Goal: Check status: Check status

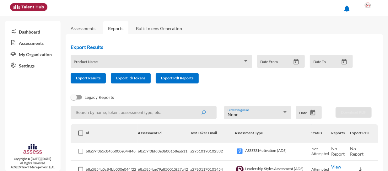
click at [146, 105] on div "Legacy Reports" at bounding box center [219, 99] width 307 height 13
click at [146, 109] on input at bounding box center [144, 112] width 146 height 13
paste input "27110010107352"
click at [193, 107] on button "submit" at bounding box center [203, 112] width 20 height 11
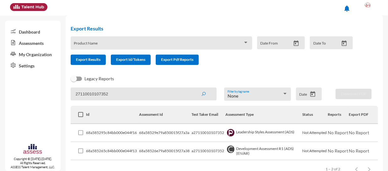
scroll to position [28, 0]
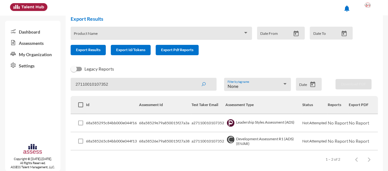
click at [175, 85] on input "27110010107352" at bounding box center [144, 84] width 146 height 13
paste input "6706270103918"
click at [193, 78] on button "submit" at bounding box center [203, 83] width 20 height 11
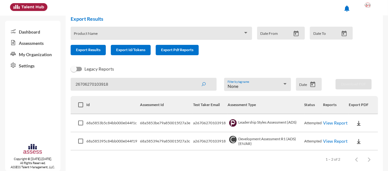
click at [141, 87] on input "26706270103918" at bounding box center [144, 84] width 146 height 13
paste input "7601170103454"
click at [193, 78] on button "submit" at bounding box center [203, 83] width 20 height 11
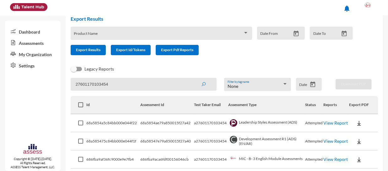
click at [329, 122] on link "View Report" at bounding box center [335, 122] width 24 height 5
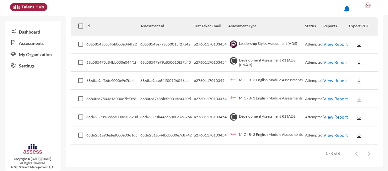
scroll to position [107, 0]
click at [335, 60] on link "View Report" at bounding box center [335, 61] width 24 height 5
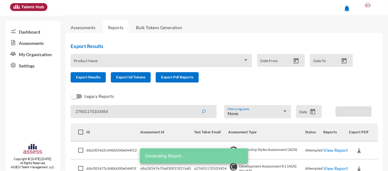
scroll to position [0, 0]
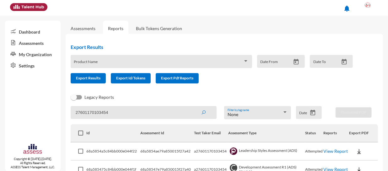
click at [117, 111] on input "27601170103454" at bounding box center [144, 112] width 146 height 13
paste input "6706270103918"
type input "26706270103918"
click at [193, 107] on button "submit" at bounding box center [203, 112] width 20 height 11
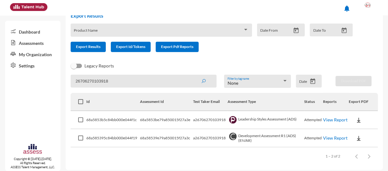
scroll to position [35, 0]
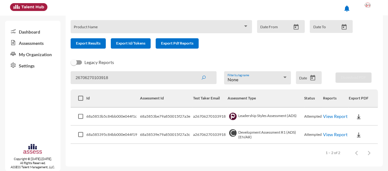
click at [329, 115] on link "View Report" at bounding box center [335, 116] width 24 height 5
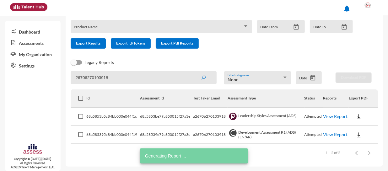
click at [338, 132] on link "View Report" at bounding box center [335, 134] width 24 height 5
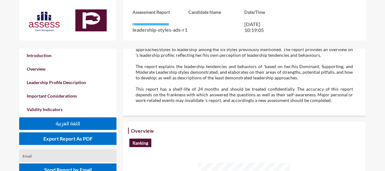
scroll to position [57, 0]
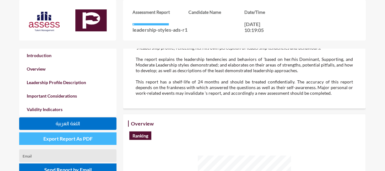
click at [88, 138] on span "Export Report As PDF" at bounding box center [67, 139] width 49 height 6
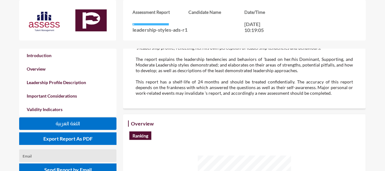
click at [374, 23] on div "Assessment Report leadership-styles-ads-r1 Candidate Name Date/Time 20-08-2025,…" at bounding box center [211, 24] width 385 height 49
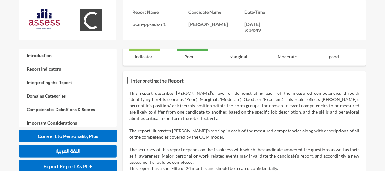
scroll to position [57, 0]
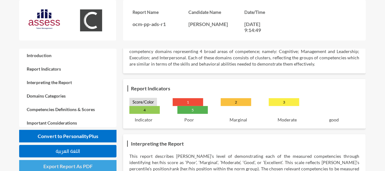
click at [80, 162] on button "Export Report As PDF" at bounding box center [67, 166] width 97 height 13
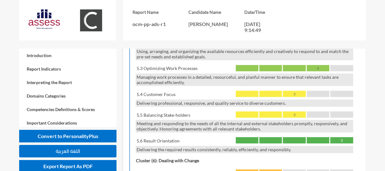
scroll to position [743, 0]
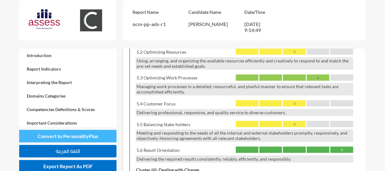
click at [88, 137] on span "Convert to PersonalityPlus" at bounding box center [68, 136] width 61 height 6
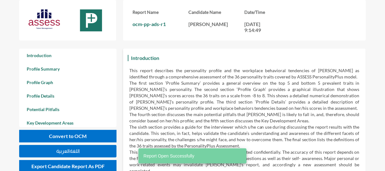
scroll to position [171, 385]
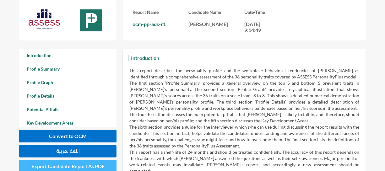
click at [86, 164] on span "Export Candidate Report As PDF" at bounding box center [67, 166] width 73 height 6
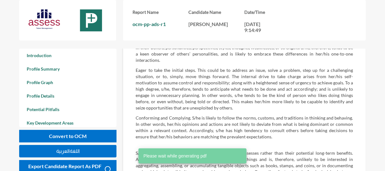
scroll to position [912, 0]
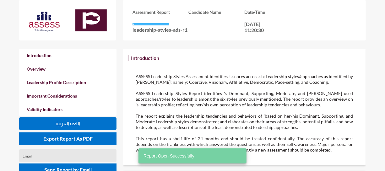
scroll to position [171, 385]
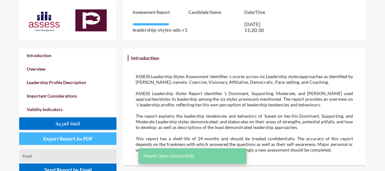
click at [78, 140] on span "Export Report As PDF" at bounding box center [67, 139] width 49 height 6
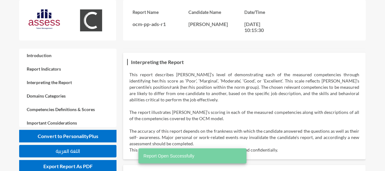
scroll to position [142, 0]
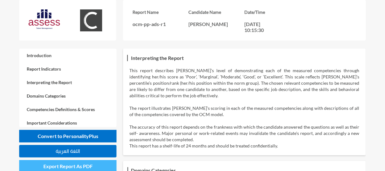
click at [88, 165] on span "Export Report As PDF" at bounding box center [67, 166] width 49 height 6
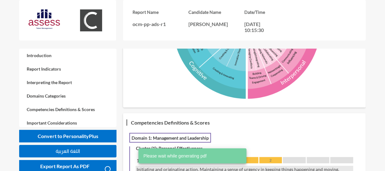
scroll to position [428, 0]
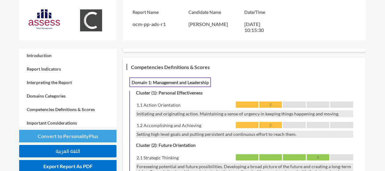
click at [72, 133] on span "Convert to PersonalityPlus" at bounding box center [68, 136] width 61 height 6
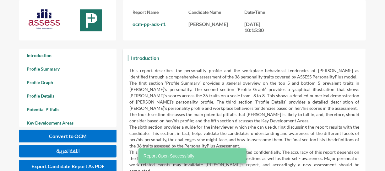
scroll to position [171, 385]
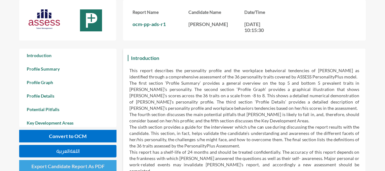
click at [87, 165] on span "Export Candidate Report As PDF" at bounding box center [67, 166] width 73 height 6
